Goal: Task Accomplishment & Management: Use online tool/utility

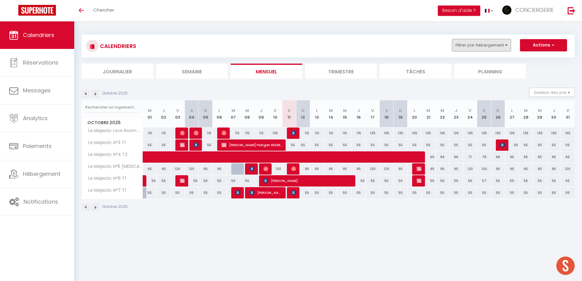
click at [484, 46] on button "Filtrer par hébergement" at bounding box center [481, 45] width 59 height 12
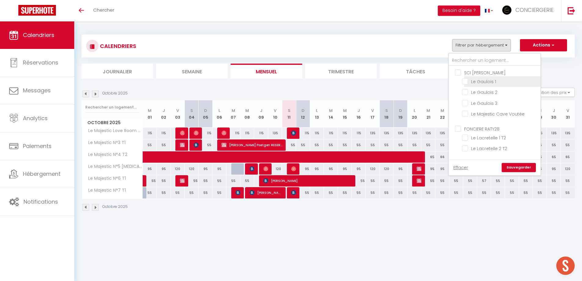
click at [496, 80] on input "Le Gaulois 1" at bounding box center [500, 81] width 76 height 6
checkbox input "true"
checkbox input "false"
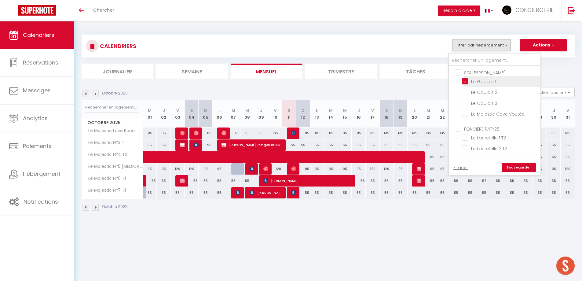
checkbox input "false"
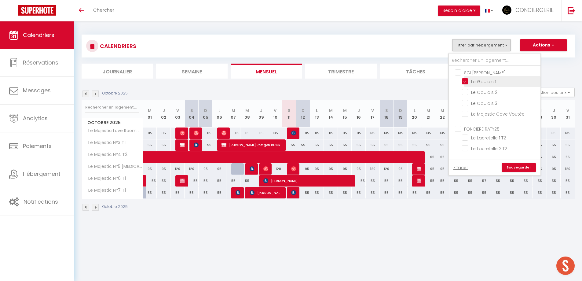
checkbox input "false"
click at [491, 79] on input "Le Gaulois 1" at bounding box center [500, 81] width 76 height 6
checkbox input "false"
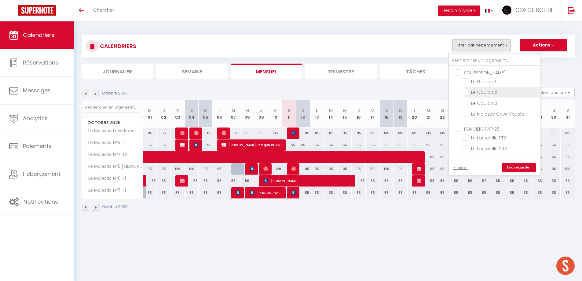
checkbox input "false"
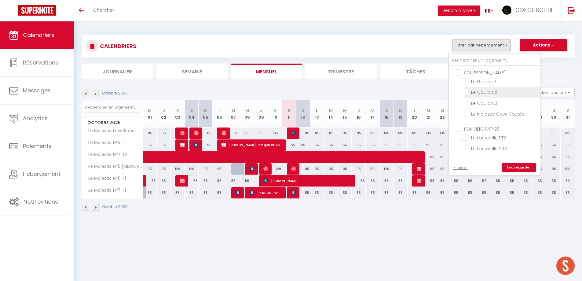
checkbox input "false"
click at [486, 92] on input "Le Gaulois 2" at bounding box center [500, 92] width 76 height 6
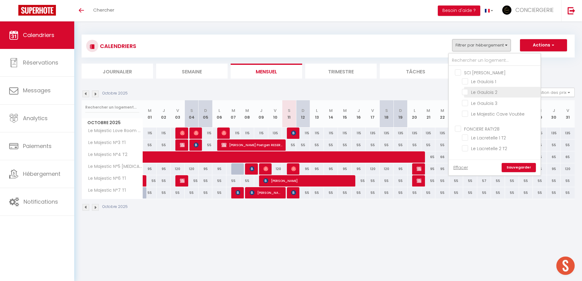
checkbox input "true"
checkbox input "false"
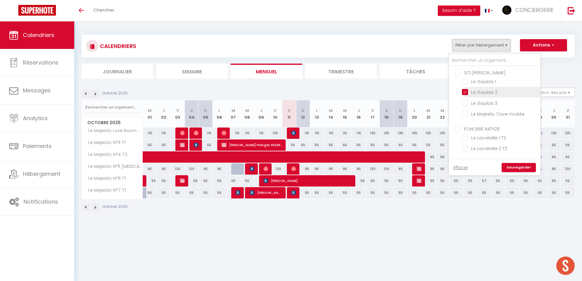
checkbox input "false"
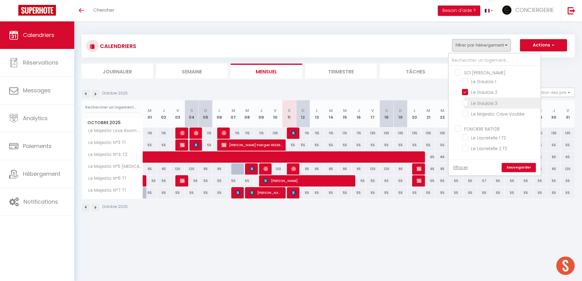
click at [485, 104] on input "Le Gaulois 3" at bounding box center [500, 102] width 76 height 6
checkbox input "true"
checkbox input "false"
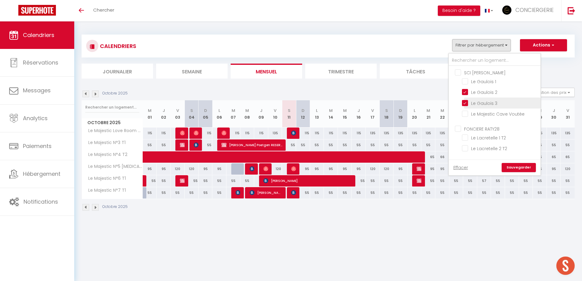
checkbox input "false"
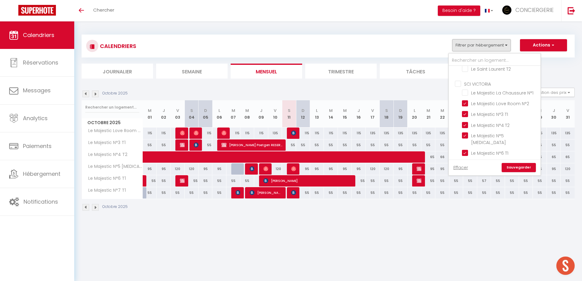
scroll to position [113, 0]
click at [455, 84] on ul "SCI VICTORIA Le Majestic La Chaussure N°1 Le Majestic Love Room N°2 Le Majestic…" at bounding box center [495, 126] width 92 height 95
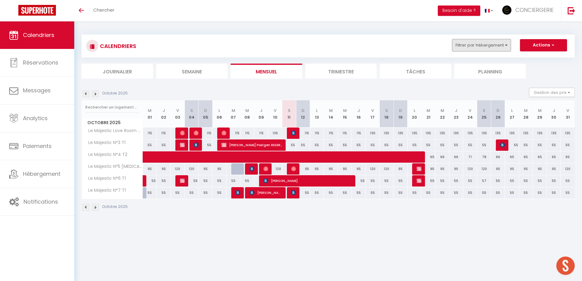
click at [456, 45] on button "Filtrer par hébergement" at bounding box center [481, 45] width 59 height 12
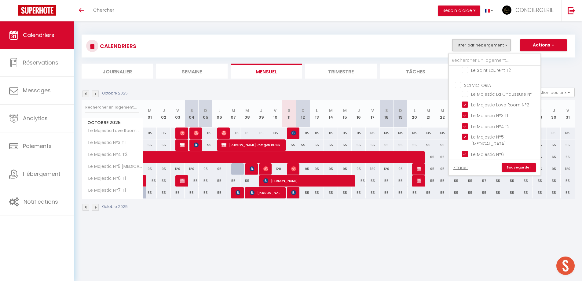
click at [458, 84] on input "SCI VICTORIA" at bounding box center [501, 85] width 92 height 6
checkbox input "true"
checkbox input "false"
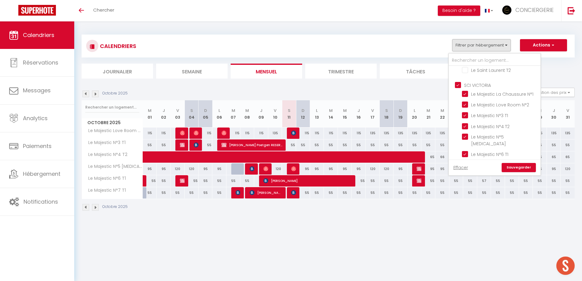
checkbox input "false"
checkbox input "true"
checkbox input "false"
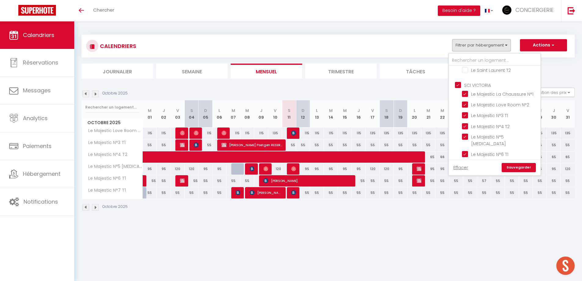
checkbox input "false"
click at [458, 84] on input "SCI VICTORIA" at bounding box center [501, 85] width 92 height 6
checkbox input "false"
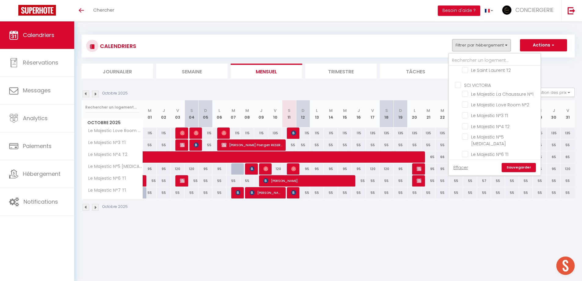
checkbox input "false"
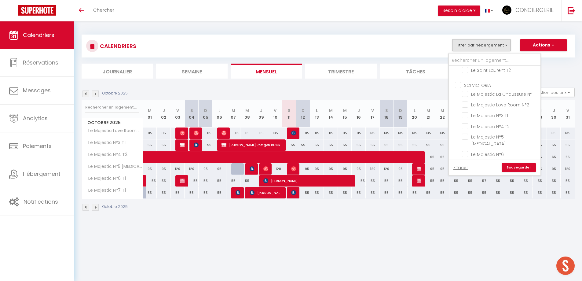
checkbox input "false"
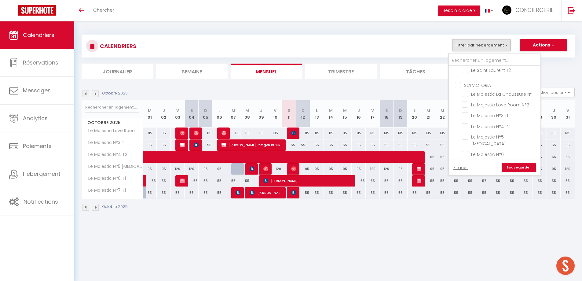
checkbox input "false"
click at [519, 164] on link "Sauvegarder" at bounding box center [519, 167] width 34 height 9
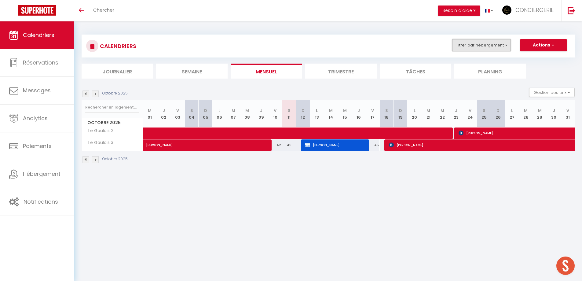
click at [500, 46] on button "Filtrer par hébergement" at bounding box center [481, 45] width 59 height 12
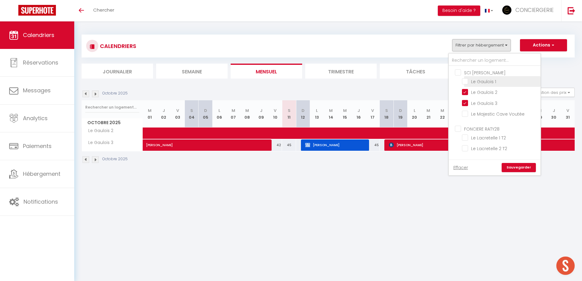
click at [488, 84] on input "Le Gaulois 1" at bounding box center [500, 81] width 76 height 6
checkbox input "true"
checkbox input "false"
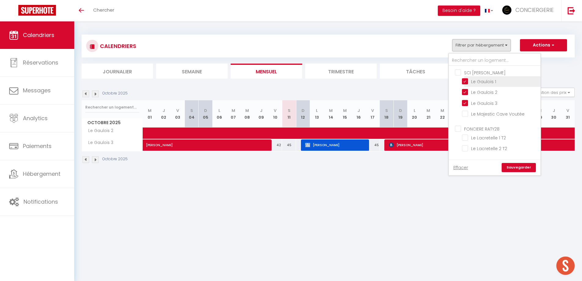
checkbox input "false"
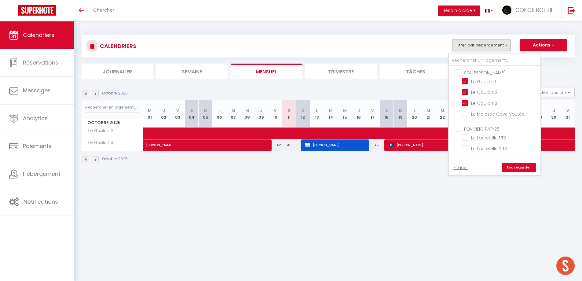
click at [510, 167] on link "Sauvegarder" at bounding box center [519, 167] width 34 height 9
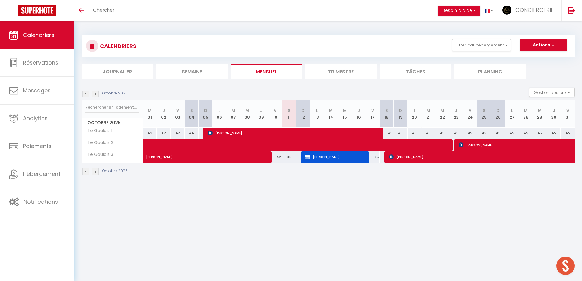
click at [96, 170] on img at bounding box center [95, 171] width 7 height 7
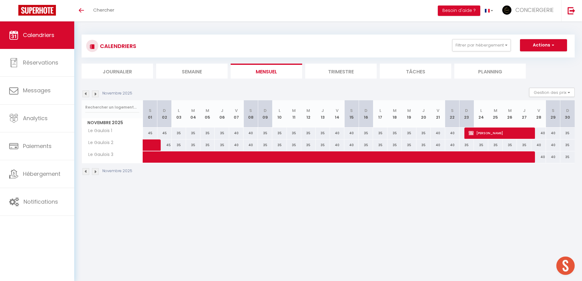
click at [84, 171] on img at bounding box center [85, 171] width 7 height 7
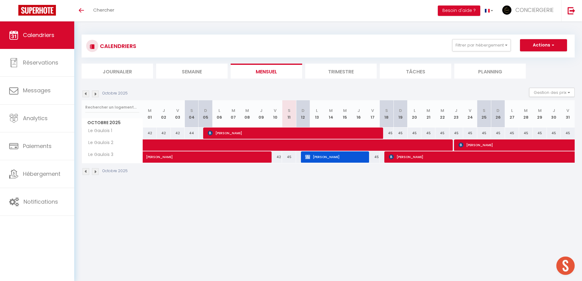
click at [95, 173] on img at bounding box center [95, 171] width 7 height 7
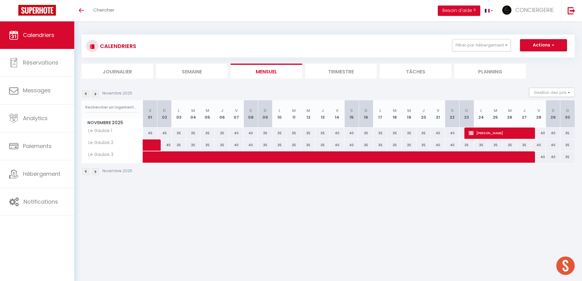
click at [85, 172] on img at bounding box center [85, 171] width 7 height 7
